Goal: Task Accomplishment & Management: Manage account settings

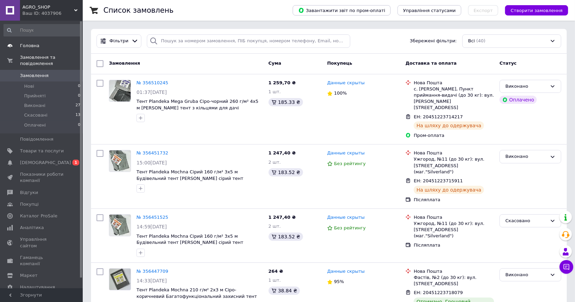
click at [31, 45] on span "Головна" at bounding box center [29, 46] width 19 height 6
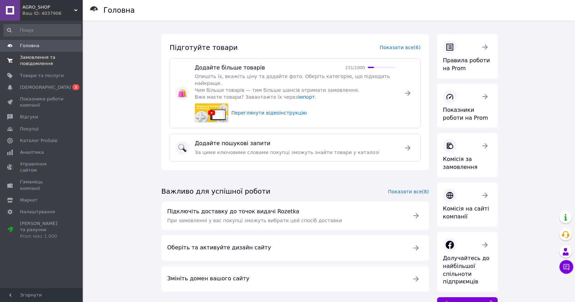
click at [37, 63] on span "Замовлення та повідомлення" at bounding box center [42, 60] width 44 height 12
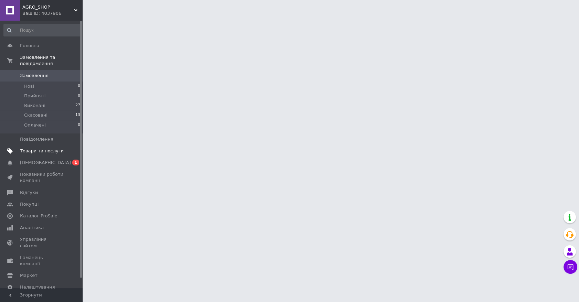
click at [40, 153] on span "Товари та послуги" at bounding box center [42, 151] width 44 height 6
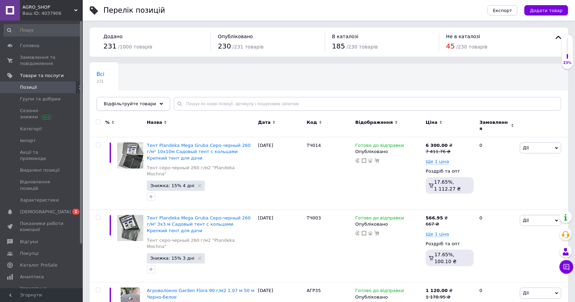
click at [126, 105] on span "Відфільтруйте товари" at bounding box center [130, 103] width 52 height 5
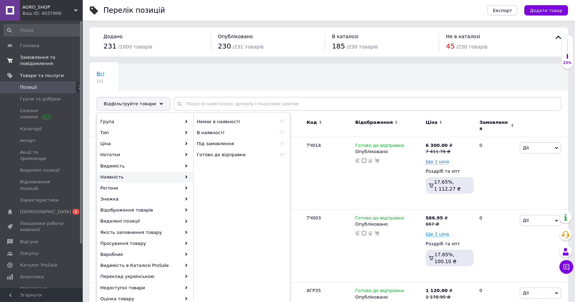
click at [34, 61] on span "Замовлення та повідомлення" at bounding box center [42, 60] width 44 height 12
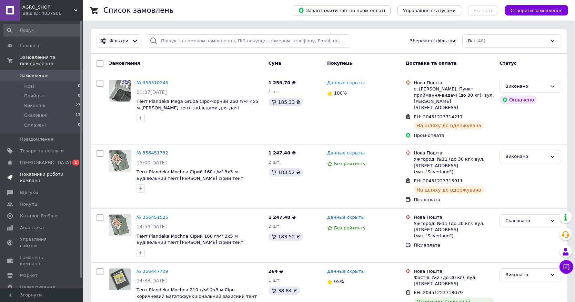
click at [39, 178] on span "Показники роботи компанії" at bounding box center [42, 178] width 44 height 12
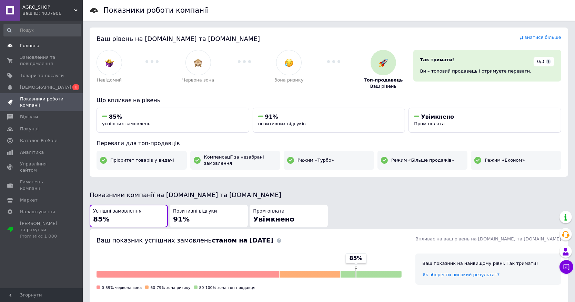
click at [24, 47] on span "Головна" at bounding box center [29, 46] width 19 height 6
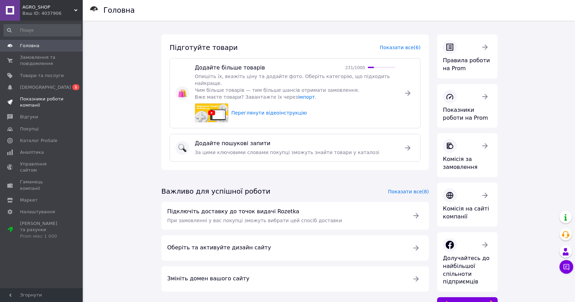
click at [45, 97] on span "Показники роботи компанії" at bounding box center [42, 102] width 44 height 12
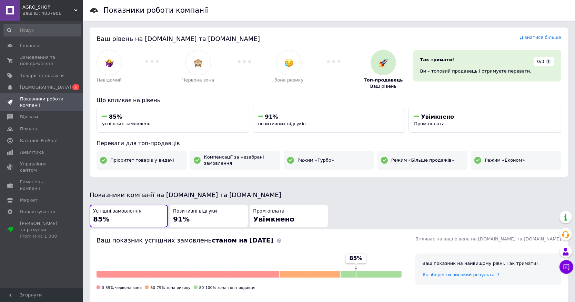
click at [46, 12] on div "Ваш ID: 4037906" at bounding box center [52, 13] width 60 height 6
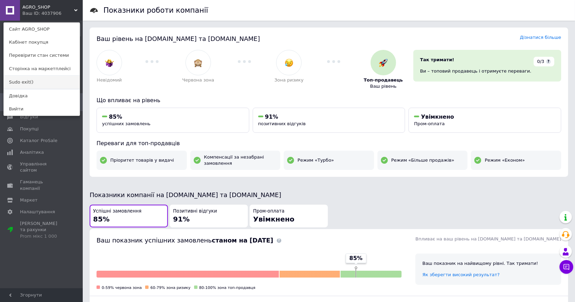
click at [27, 83] on link "Sudo exit()" at bounding box center [42, 82] width 76 height 13
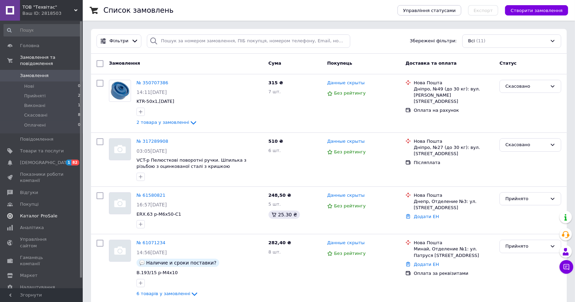
click at [39, 212] on link "Каталог ProSale" at bounding box center [42, 216] width 84 height 12
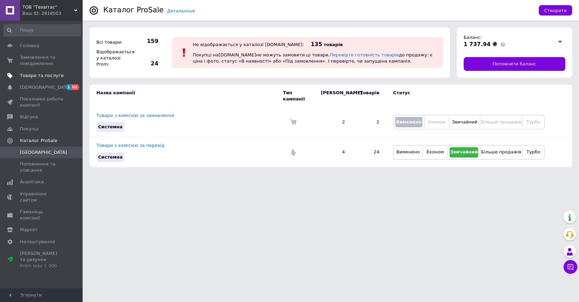
click at [38, 74] on span "Товари та послуги" at bounding box center [42, 76] width 44 height 6
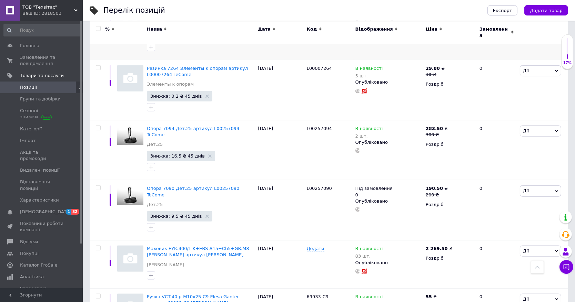
scroll to position [864, 0]
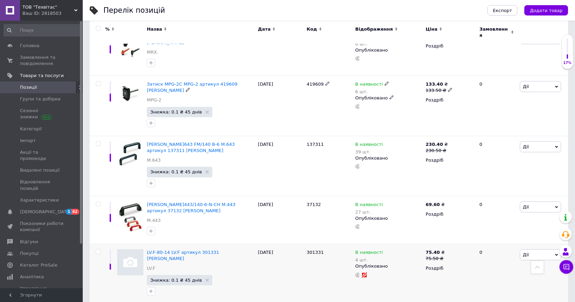
scroll to position [946, 0]
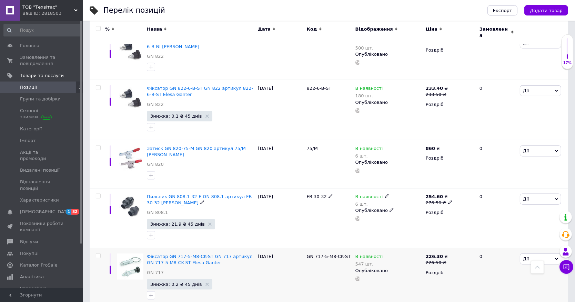
scroll to position [983, 0]
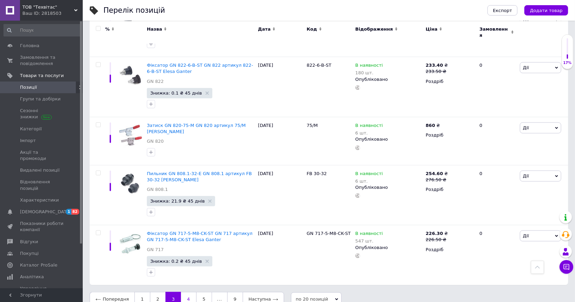
click at [185, 292] on link "4" at bounding box center [188, 299] width 15 height 14
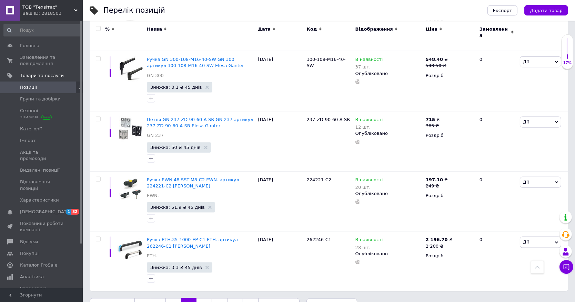
click at [204, 299] on link "5" at bounding box center [203, 306] width 15 height 14
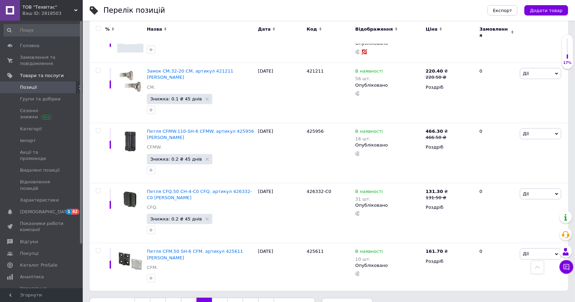
scroll to position [982, 0]
click at [47, 14] on div "Ваш ID: 2818503" at bounding box center [52, 13] width 60 height 6
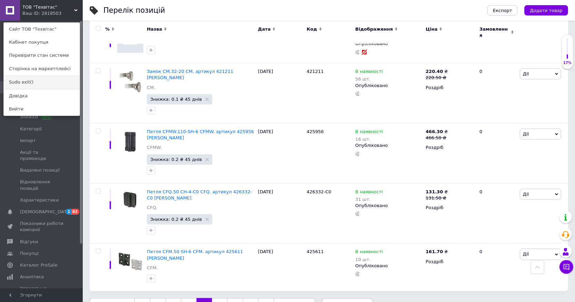
click at [32, 81] on link "Sudo exit()" at bounding box center [42, 82] width 76 height 13
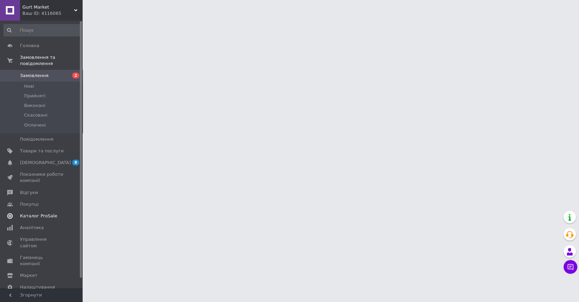
click at [37, 220] on link "Каталог ProSale" at bounding box center [42, 216] width 84 height 12
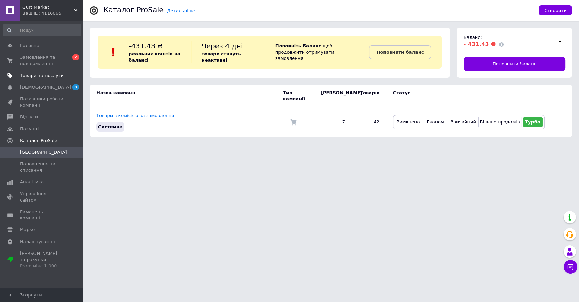
click at [41, 76] on span "Товари та послуги" at bounding box center [42, 76] width 44 height 6
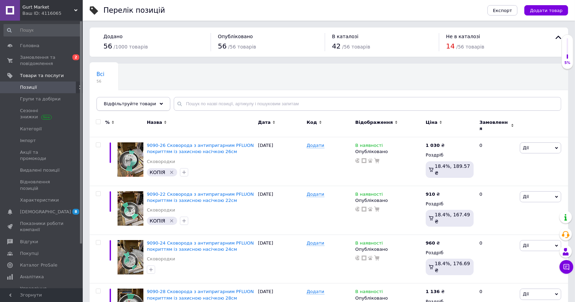
click at [134, 103] on span "Відфільтруйте товари" at bounding box center [130, 103] width 52 height 5
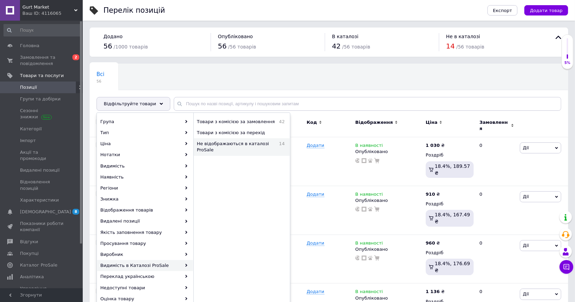
click at [223, 145] on span "Не відображаються в каталозі ProSale" at bounding box center [236, 147] width 79 height 12
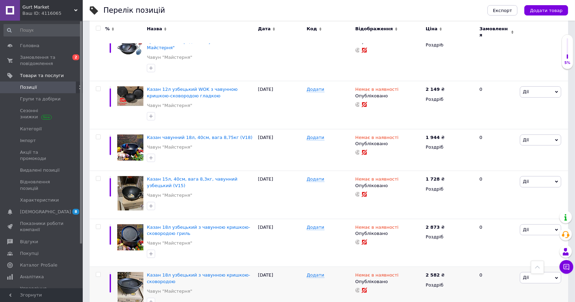
scroll to position [36, 0]
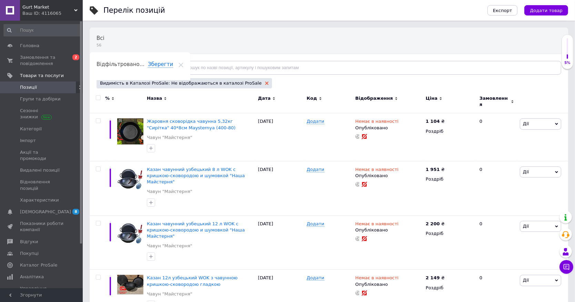
click at [265, 82] on icon at bounding box center [266, 83] width 3 height 3
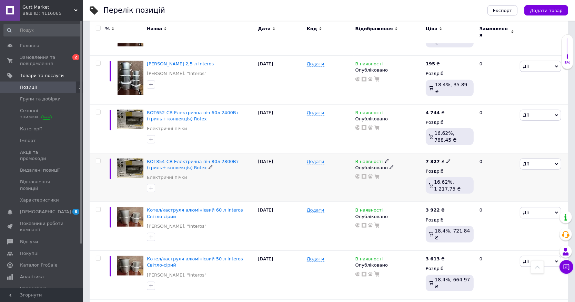
scroll to position [788, 0]
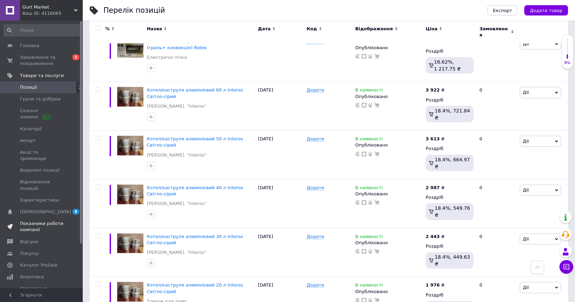
click at [33, 221] on span "Показники роботи компанії" at bounding box center [42, 227] width 44 height 12
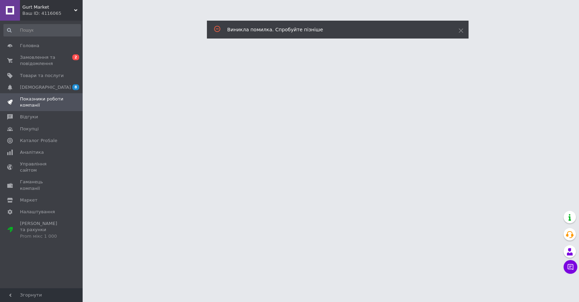
click at [34, 13] on div "Ваш ID: 4116065" at bounding box center [52, 13] width 60 height 6
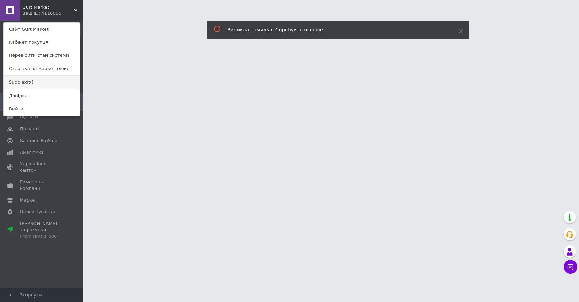
click at [24, 82] on link "Sudo exit()" at bounding box center [42, 82] width 76 height 13
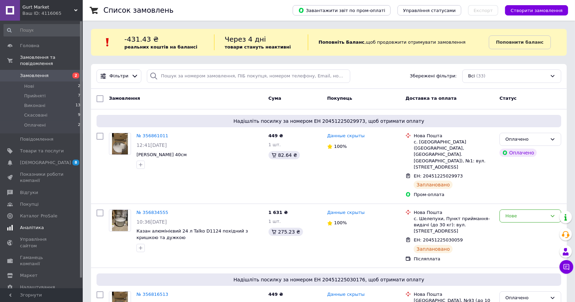
click at [38, 230] on span "Аналітика" at bounding box center [32, 228] width 24 height 6
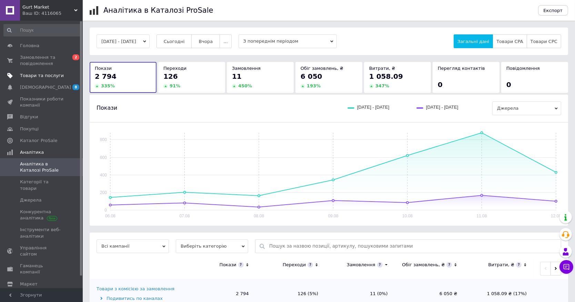
click at [38, 79] on span "Товари та послуги" at bounding box center [42, 76] width 44 height 6
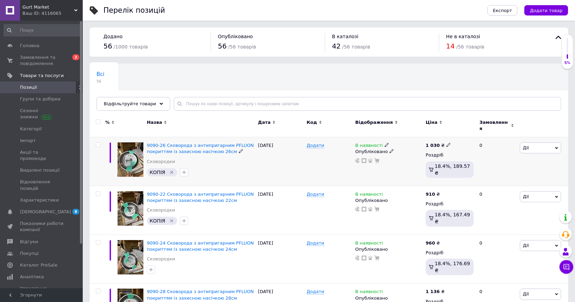
click at [384, 143] on icon at bounding box center [386, 145] width 4 height 4
click at [327, 75] on div "Всі 56 Ok Відфільтровано... Зберегти" at bounding box center [329, 90] width 478 height 57
click at [42, 262] on span "Каталог ProSale" at bounding box center [38, 265] width 37 height 6
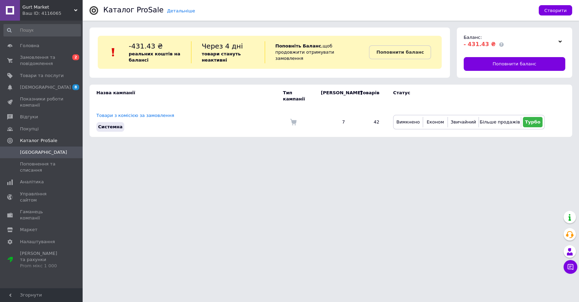
click at [47, 11] on div "Ваш ID: 4116065" at bounding box center [52, 13] width 60 height 6
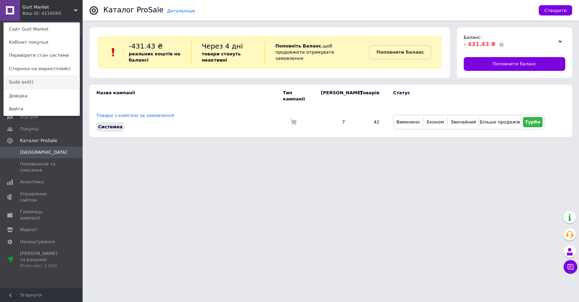
click at [19, 81] on link "Sudo exit()" at bounding box center [42, 82] width 76 height 13
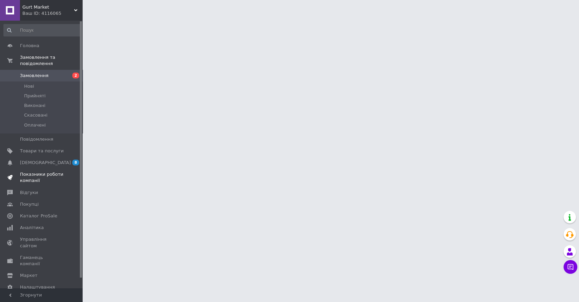
click at [39, 178] on span "Показники роботи компанії" at bounding box center [42, 178] width 44 height 12
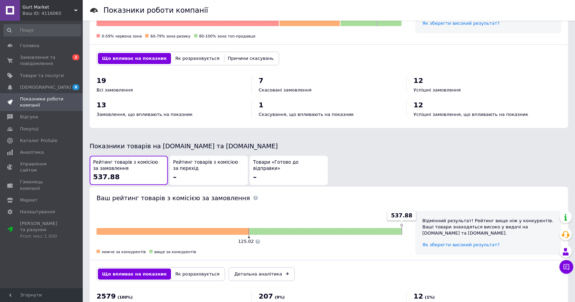
scroll to position [307, 0]
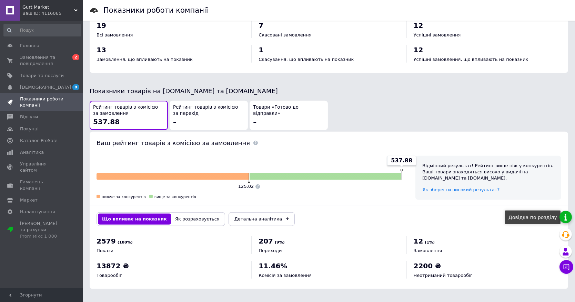
click at [565, 215] on link at bounding box center [565, 217] width 12 height 12
click at [32, 77] on span "Товари та послуги" at bounding box center [42, 76] width 44 height 6
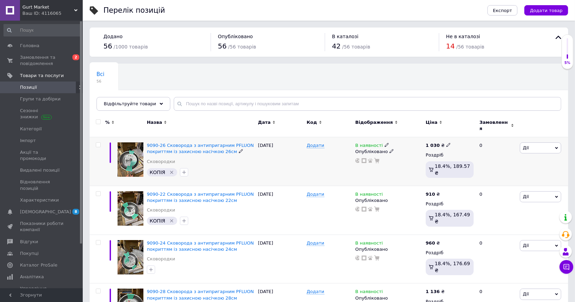
click at [384, 143] on icon at bounding box center [386, 145] width 4 height 4
drag, startPoint x: 30, startPoint y: 5, endPoint x: 30, endPoint y: 31, distance: 25.5
click at [31, 6] on span "Gurt Market" at bounding box center [48, 7] width 52 height 6
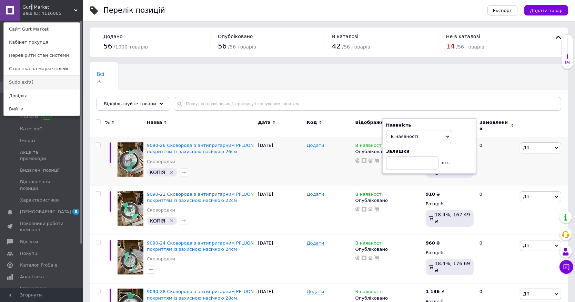
click at [27, 81] on link "Sudo exit()" at bounding box center [42, 82] width 76 height 13
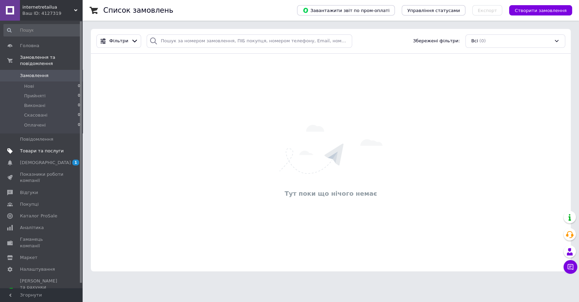
click at [36, 153] on span "Товари та послуги" at bounding box center [42, 151] width 44 height 6
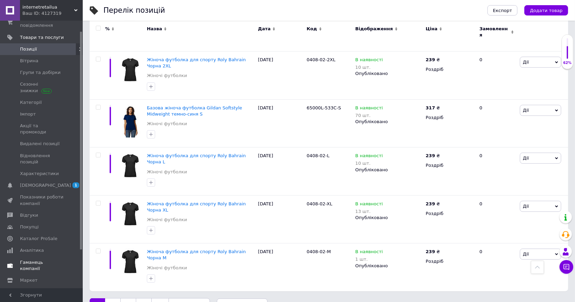
scroll to position [60, 0]
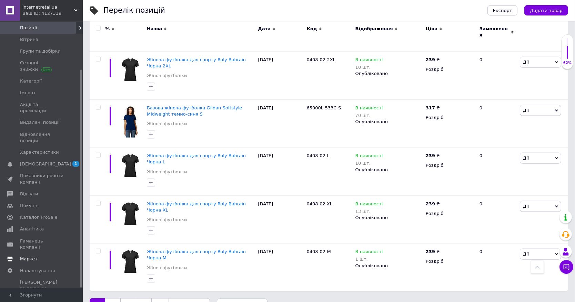
click at [27, 256] on span "Маркет" at bounding box center [29, 259] width 18 height 6
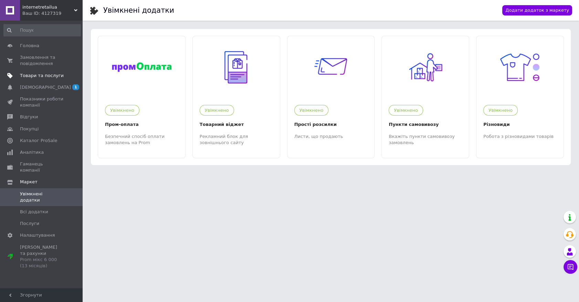
click at [42, 79] on link "Товари та послуги" at bounding box center [42, 76] width 84 height 12
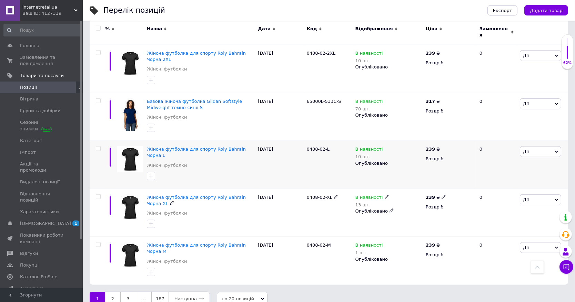
scroll to position [823, 0]
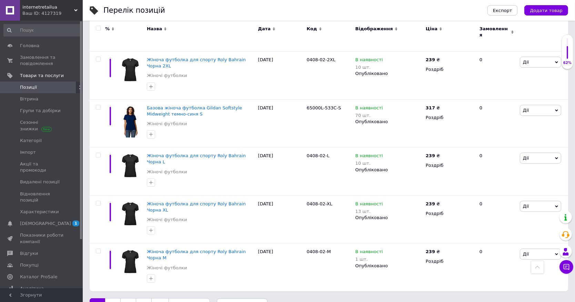
click at [114, 299] on link "2" at bounding box center [112, 306] width 15 height 14
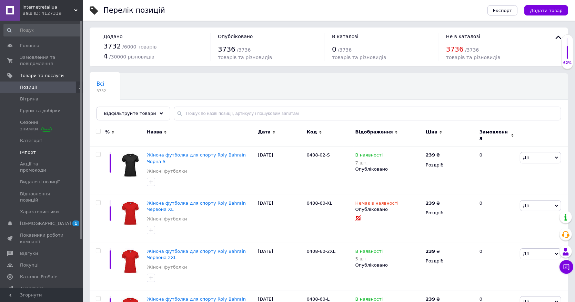
click at [31, 154] on span "Імпорт" at bounding box center [28, 152] width 16 height 6
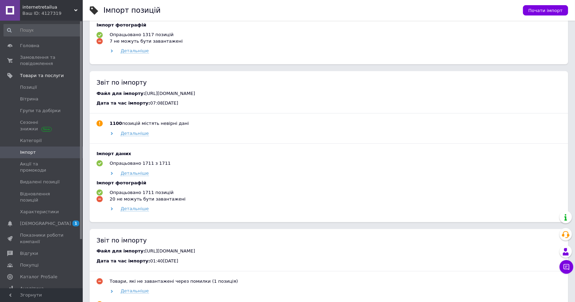
scroll to position [413, 0]
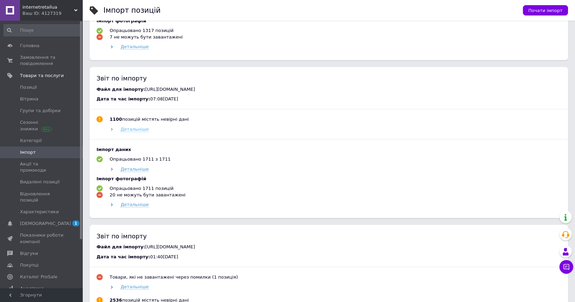
click at [127, 131] on span "Детальніше" at bounding box center [135, 130] width 28 height 6
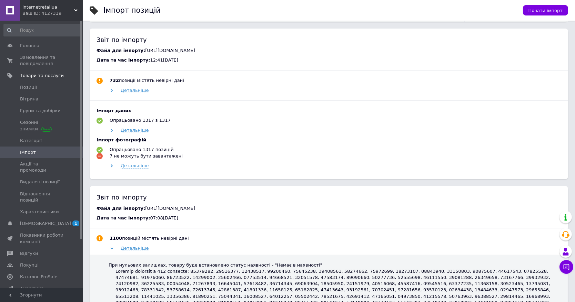
scroll to position [179, 0]
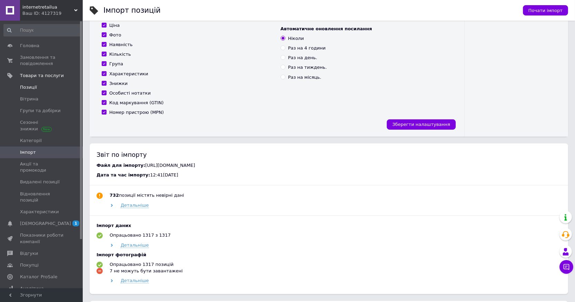
click at [26, 86] on span "Позиції" at bounding box center [28, 87] width 17 height 6
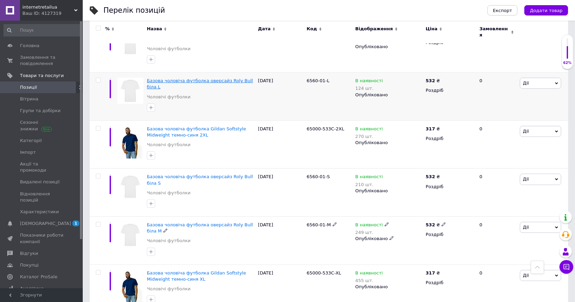
scroll to position [413, 0]
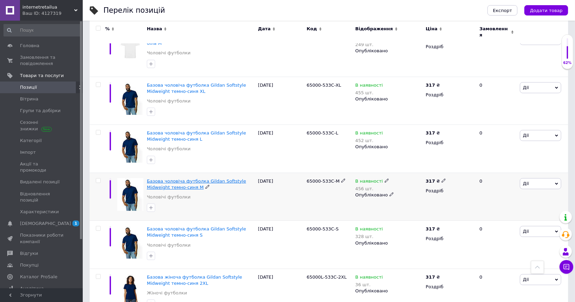
click at [178, 183] on span "Базова чоловіча футболка Gildan Softstyle Midweight темно-синя M" at bounding box center [196, 184] width 99 height 11
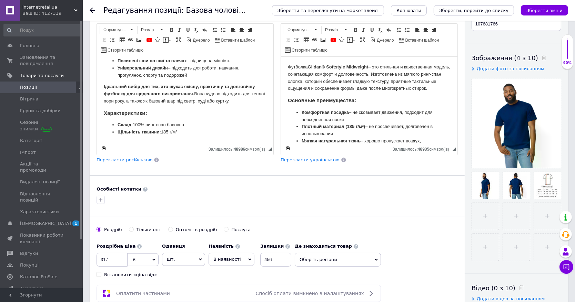
scroll to position [75, 0]
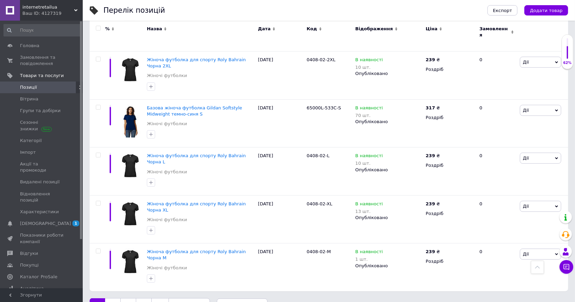
click at [114, 299] on link "2" at bounding box center [112, 306] width 15 height 14
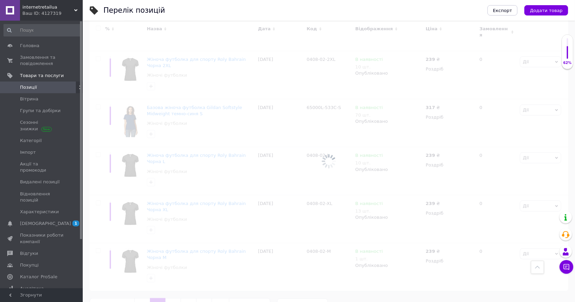
scroll to position [823, 0]
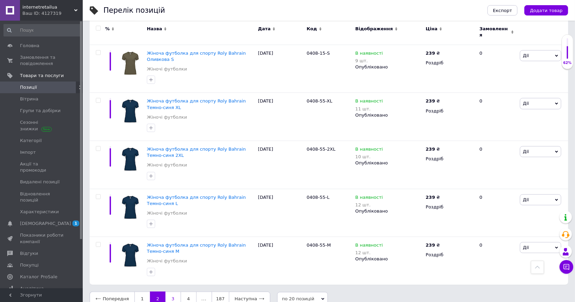
click at [170, 292] on link "3" at bounding box center [172, 299] width 15 height 14
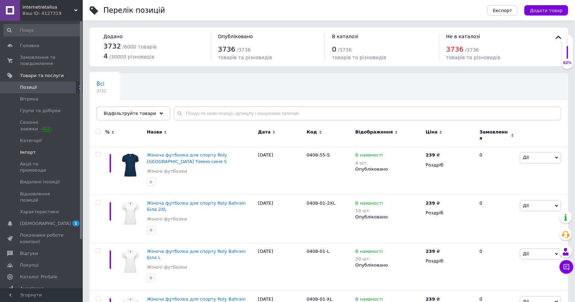
click at [23, 152] on span "Імпорт" at bounding box center [28, 152] width 16 height 6
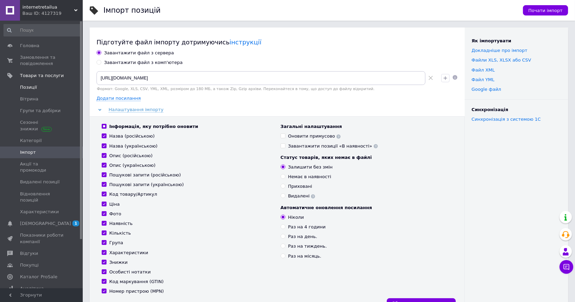
click at [27, 90] on span "Позиції" at bounding box center [28, 87] width 17 height 6
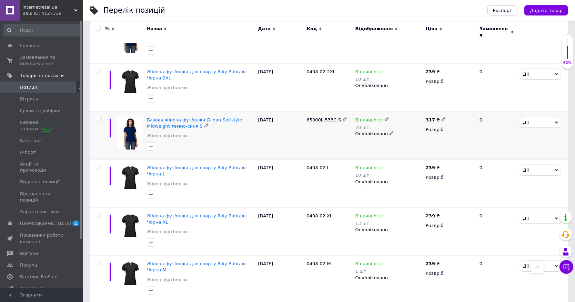
scroll to position [823, 0]
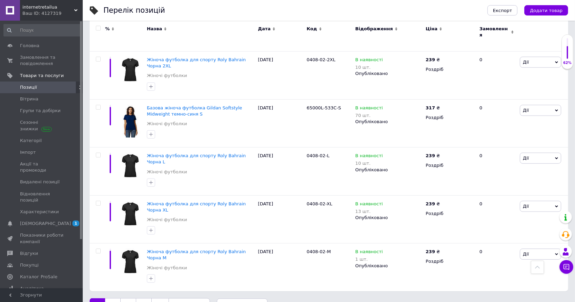
click at [115, 299] on link "2" at bounding box center [112, 306] width 15 height 14
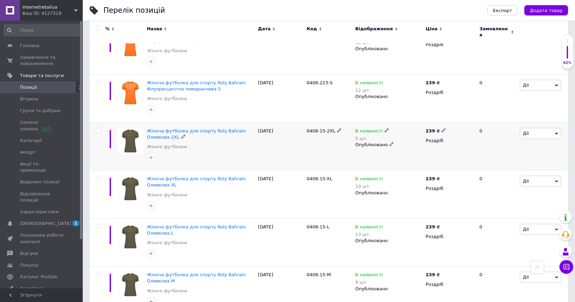
scroll to position [372, 0]
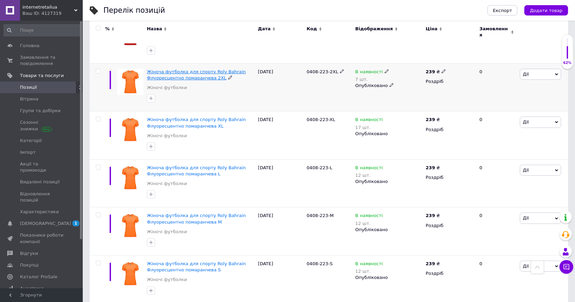
click at [177, 69] on span "Жіноча футболка для спорту Roly Bahrain Флуоресцентно помаранчева 2XL" at bounding box center [196, 74] width 99 height 11
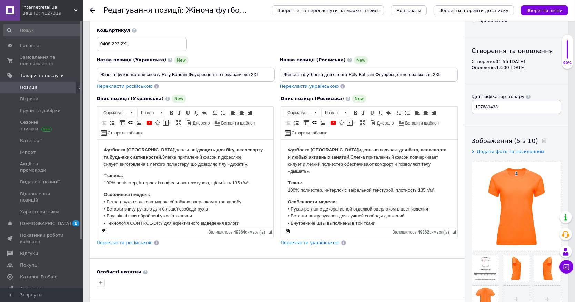
scroll to position [150, 0]
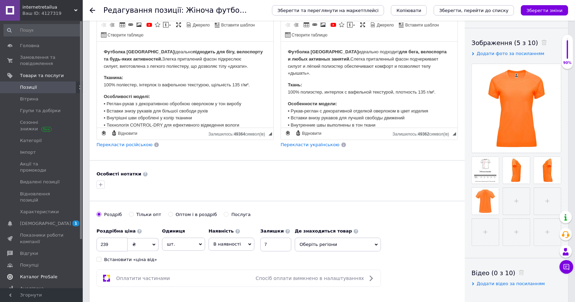
click at [41, 274] on span "Каталог ProSale" at bounding box center [38, 277] width 37 height 6
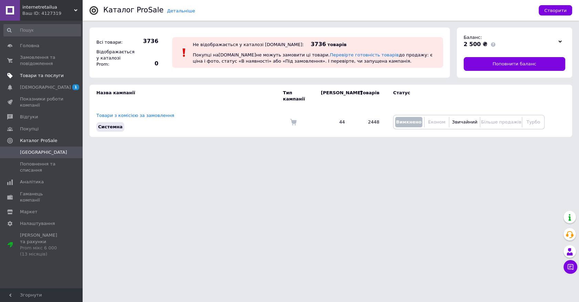
click at [30, 75] on span "Товари та послуги" at bounding box center [42, 76] width 44 height 6
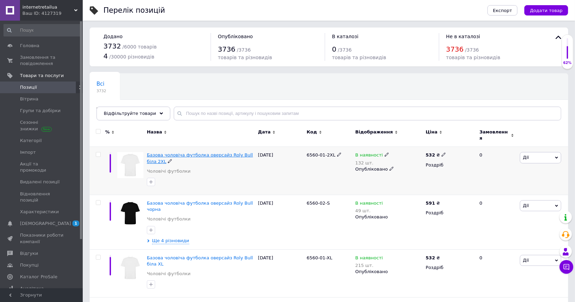
click at [217, 153] on span "Базова чоловіча футболка оверсайз Roly Bull біла 2XL" at bounding box center [200, 158] width 106 height 11
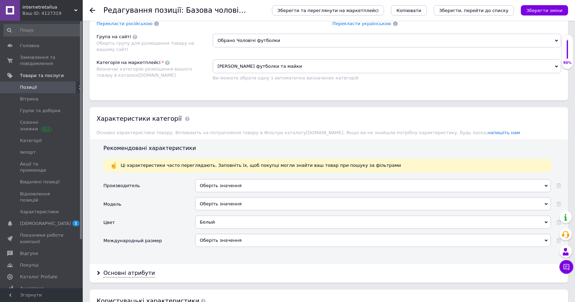
scroll to position [526, 0]
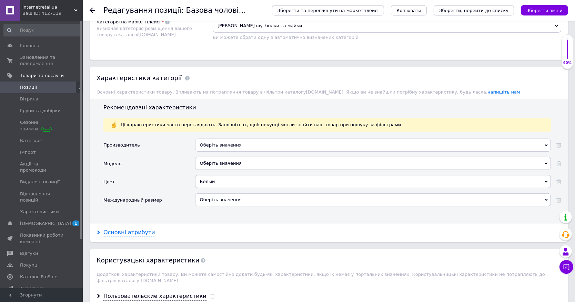
click at [134, 233] on div "Основні атрибути" at bounding box center [129, 233] width 52 height 8
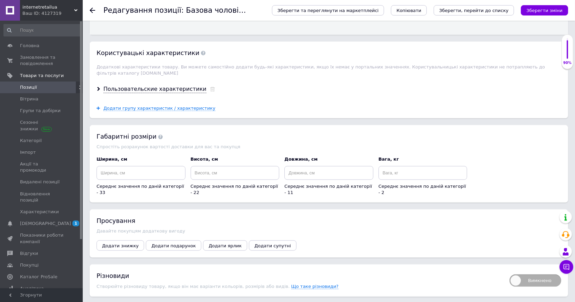
scroll to position [1171, 0]
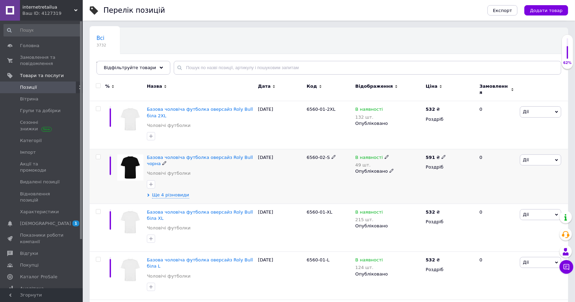
scroll to position [113, 0]
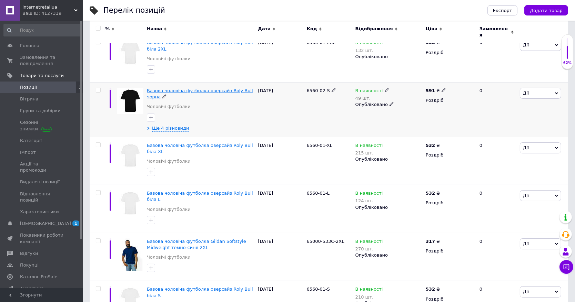
click at [195, 88] on span "Базова чоловіча футболка оверсайз Roly Bull чорна" at bounding box center [200, 93] width 106 height 11
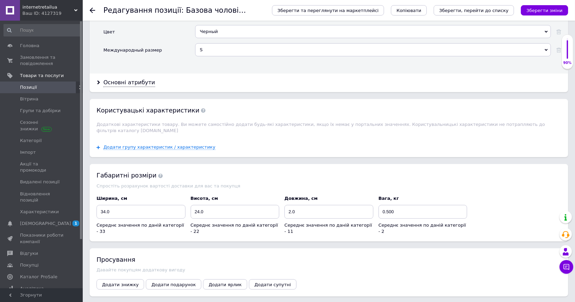
scroll to position [526, 0]
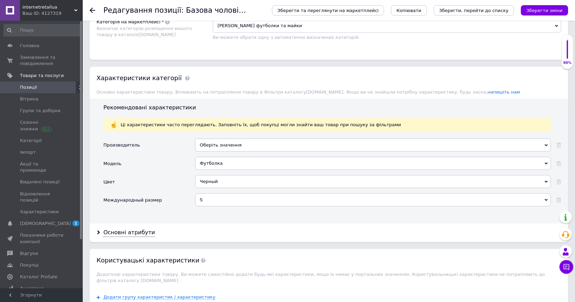
click at [51, 7] on span "internetretailua" at bounding box center [48, 7] width 52 height 6
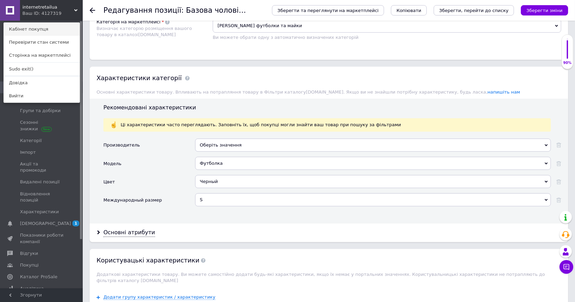
click at [39, 31] on link "Кабінет покупця" at bounding box center [42, 29] width 76 height 13
